Goal: Find specific page/section: Find specific page/section

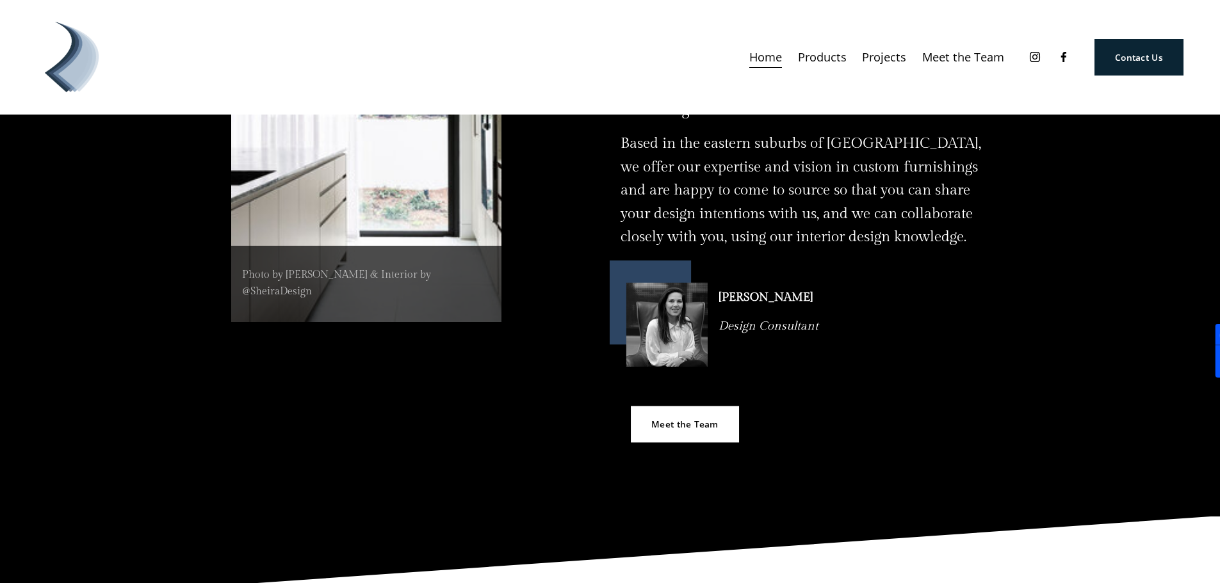
scroll to position [768, 0]
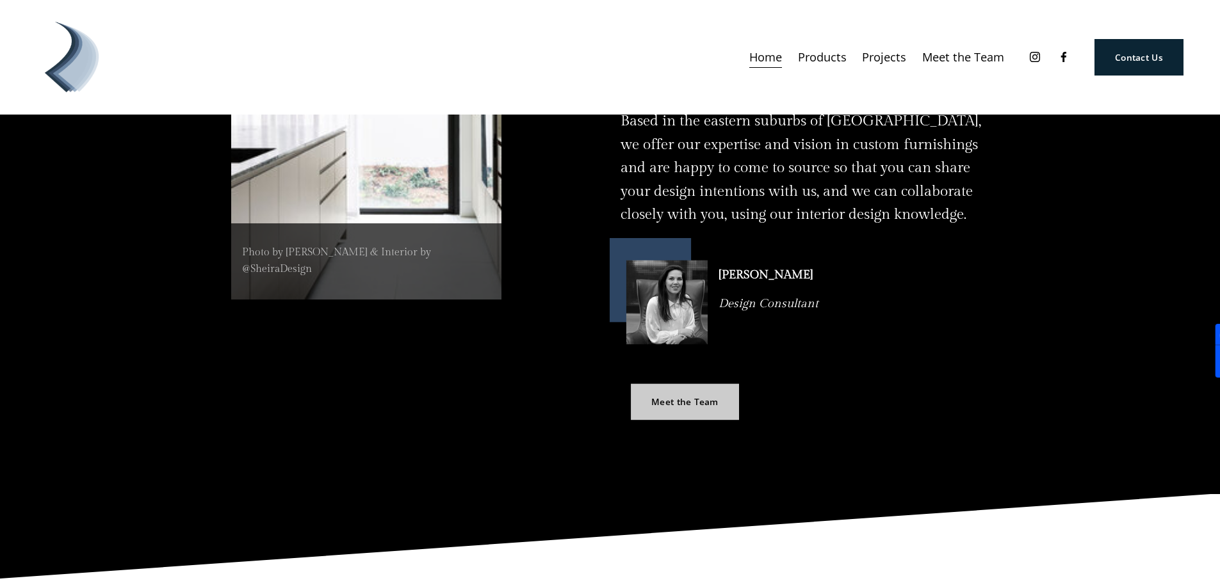
click at [657, 384] on link "Meet the Team" at bounding box center [685, 402] width 108 height 36
